Goal: Use online tool/utility: Use online tool/utility

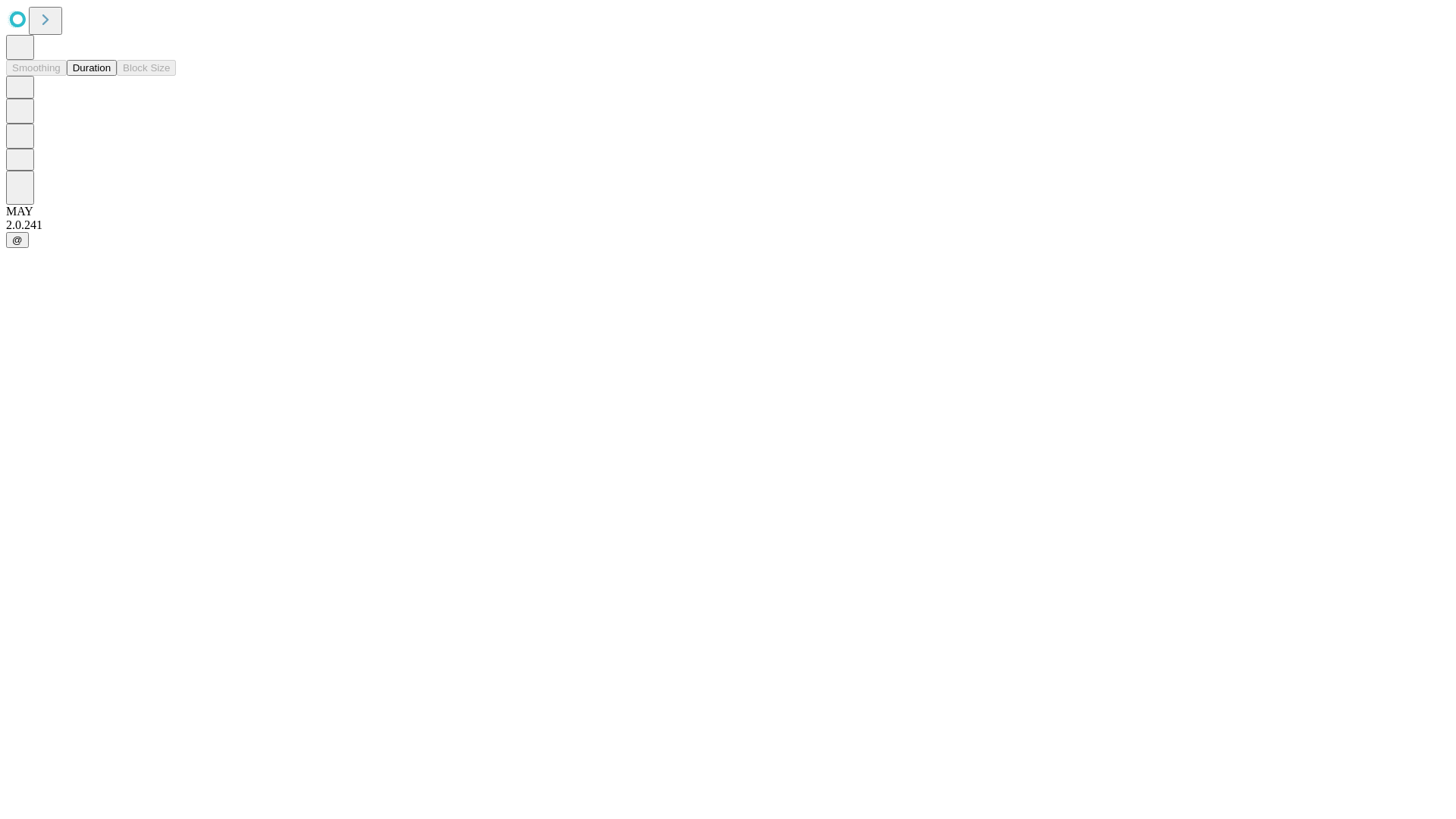
click at [111, 76] on button "Duration" at bounding box center [92, 67] width 50 height 16
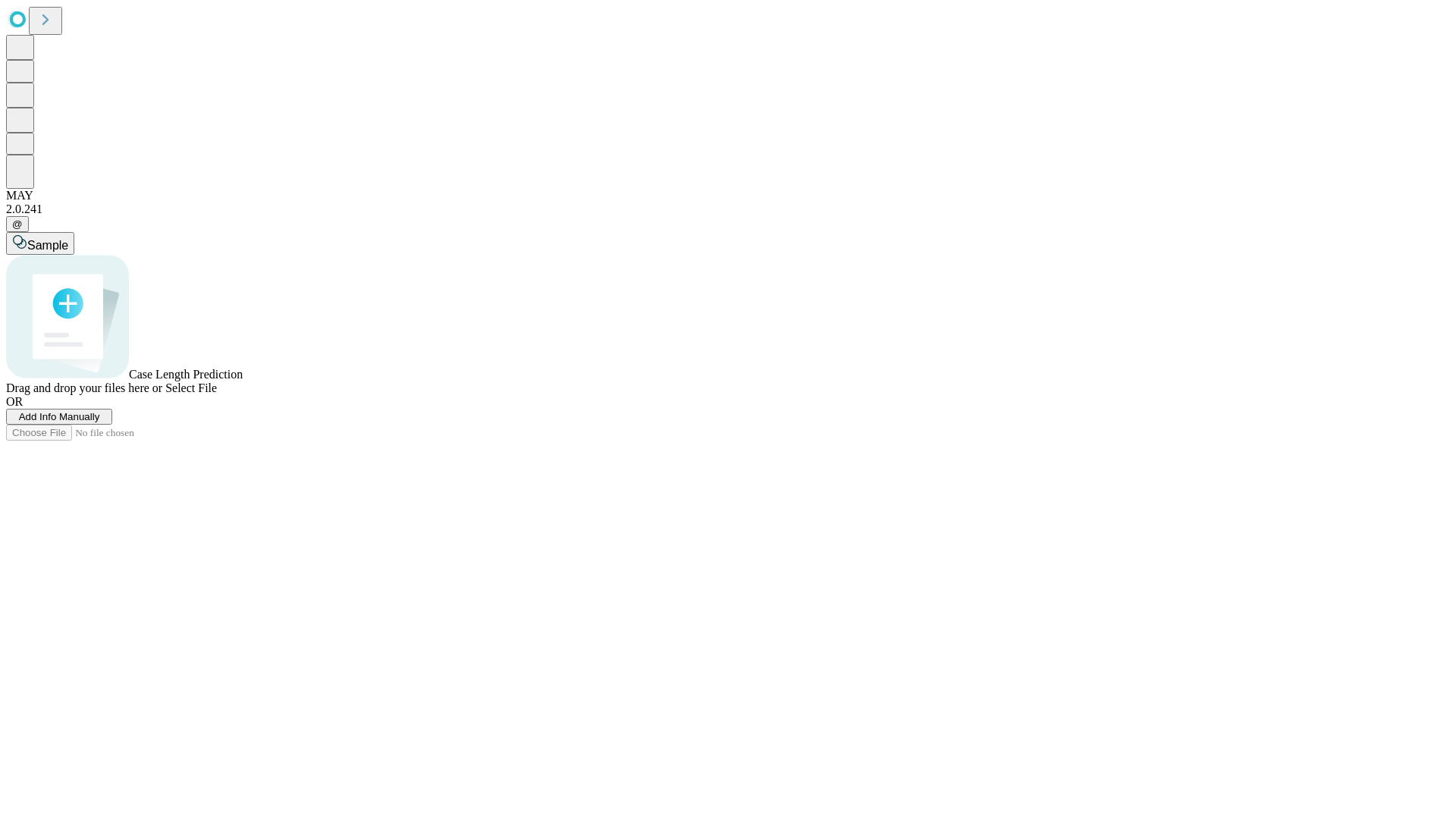
click at [217, 394] on span "Select File" at bounding box center [191, 388] width 52 height 13
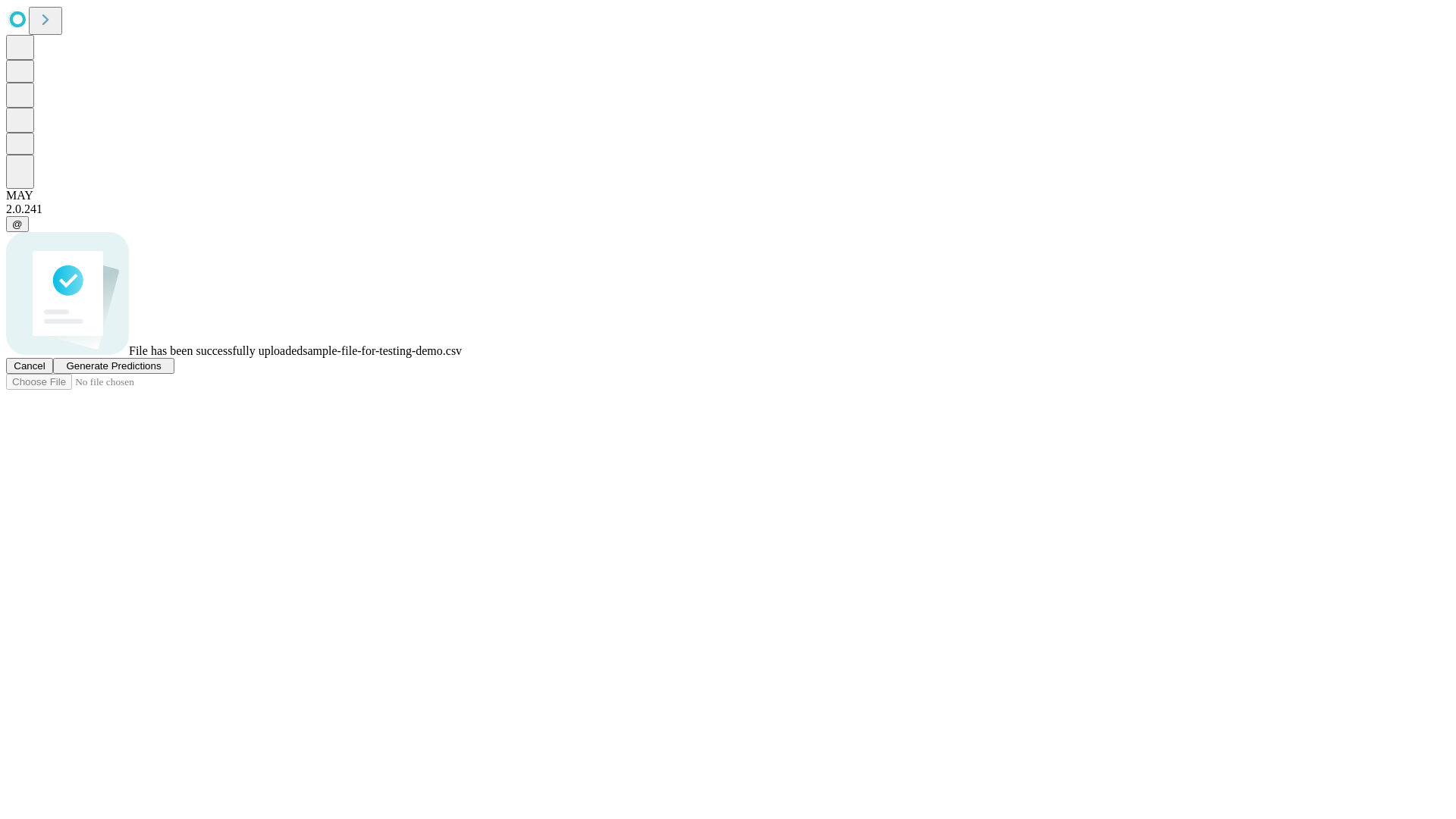
click at [161, 372] on span "Generate Predictions" at bounding box center [113, 366] width 95 height 11
